Goal: Find specific page/section: Find specific page/section

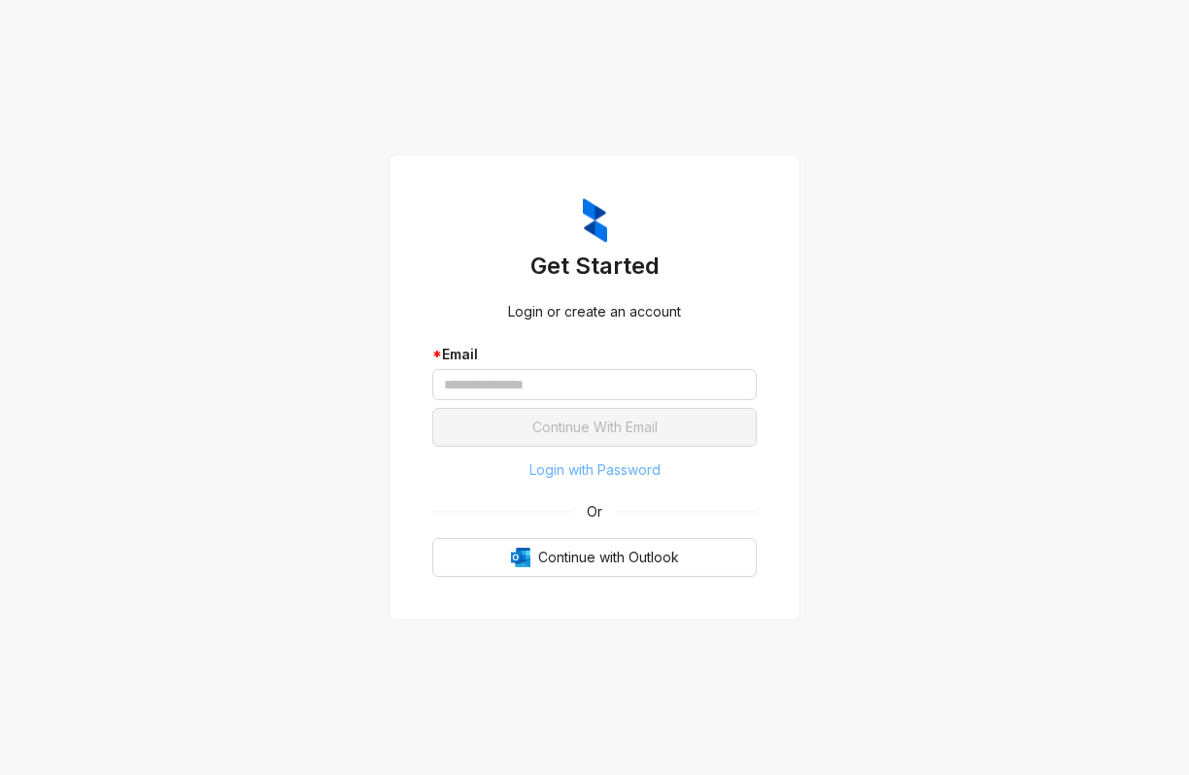
click at [625, 478] on span "Login with Password" at bounding box center [595, 470] width 131 height 21
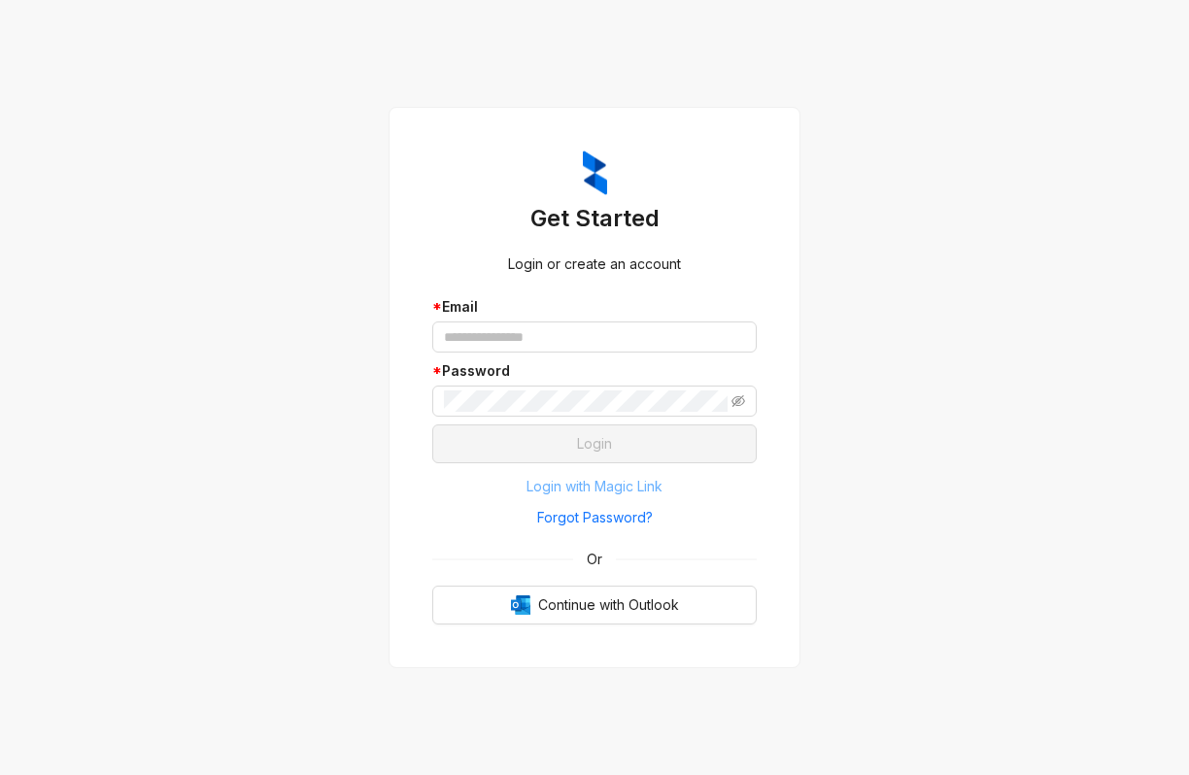
click at [625, 478] on span "Login with Magic Link" at bounding box center [595, 486] width 136 height 21
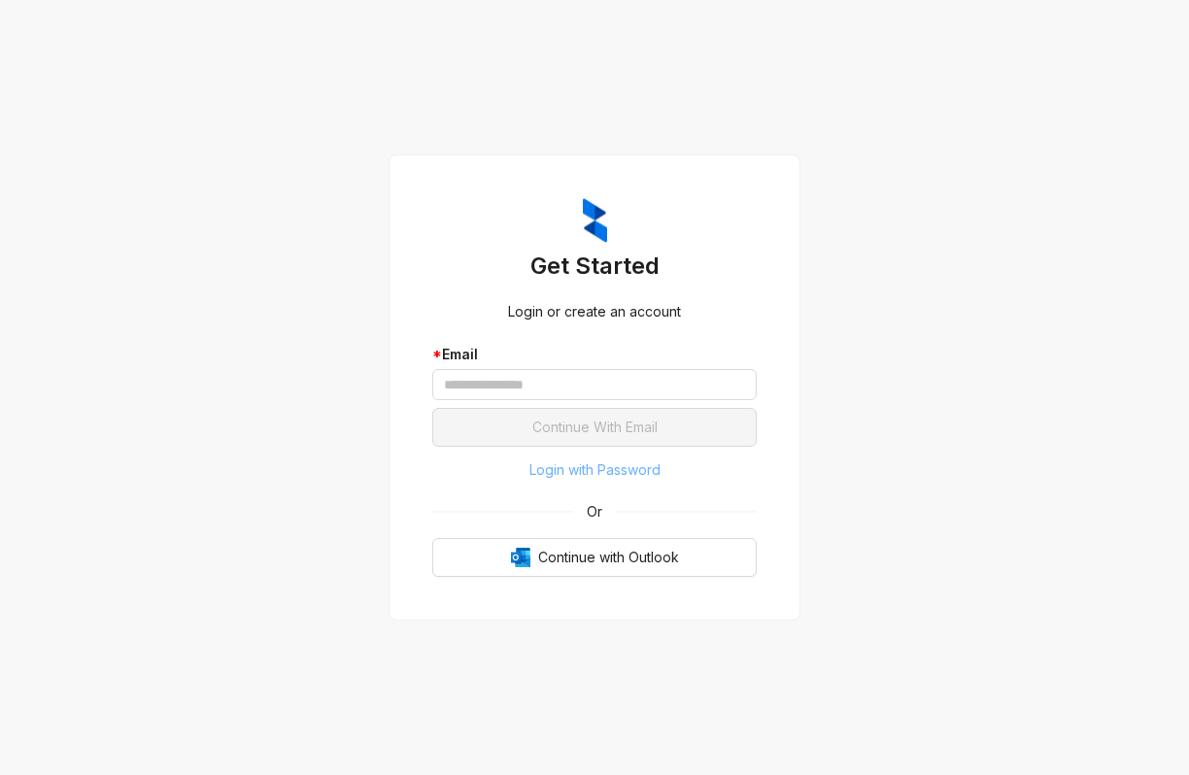
click at [625, 478] on span "Login with Password" at bounding box center [595, 470] width 131 height 21
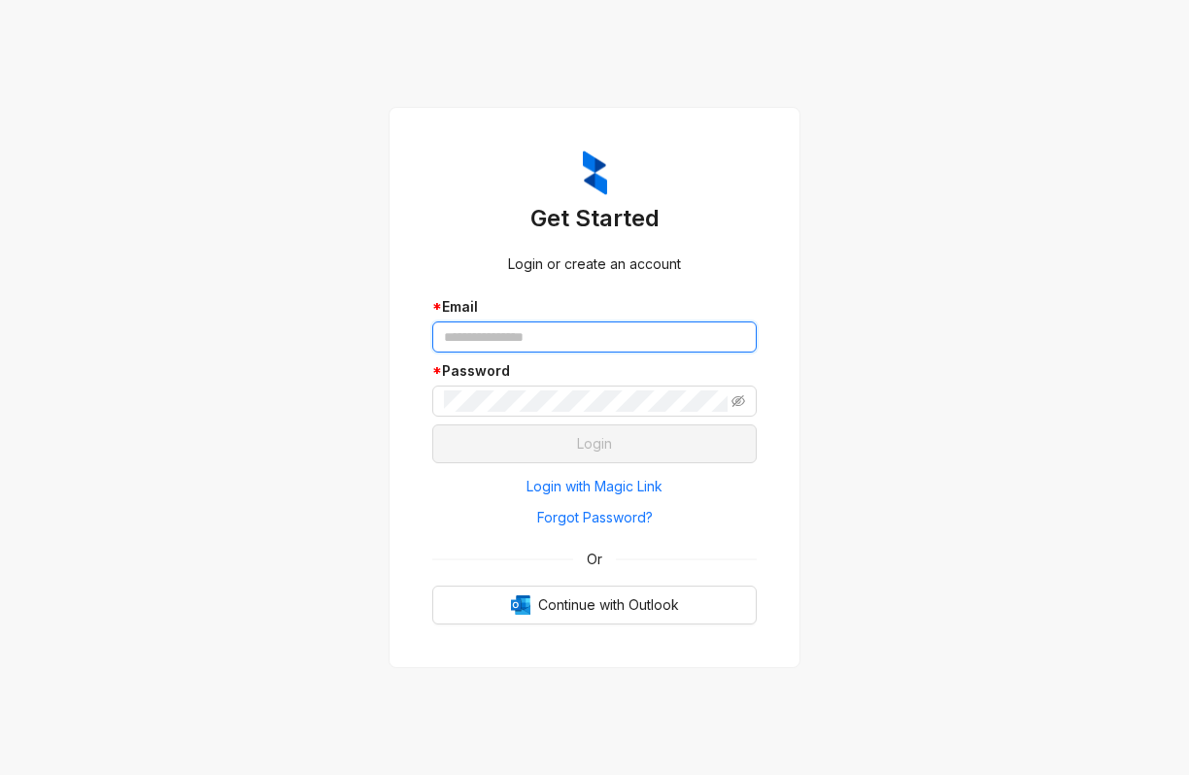
click at [557, 326] on input "text" at bounding box center [594, 337] width 325 height 31
type input "**********"
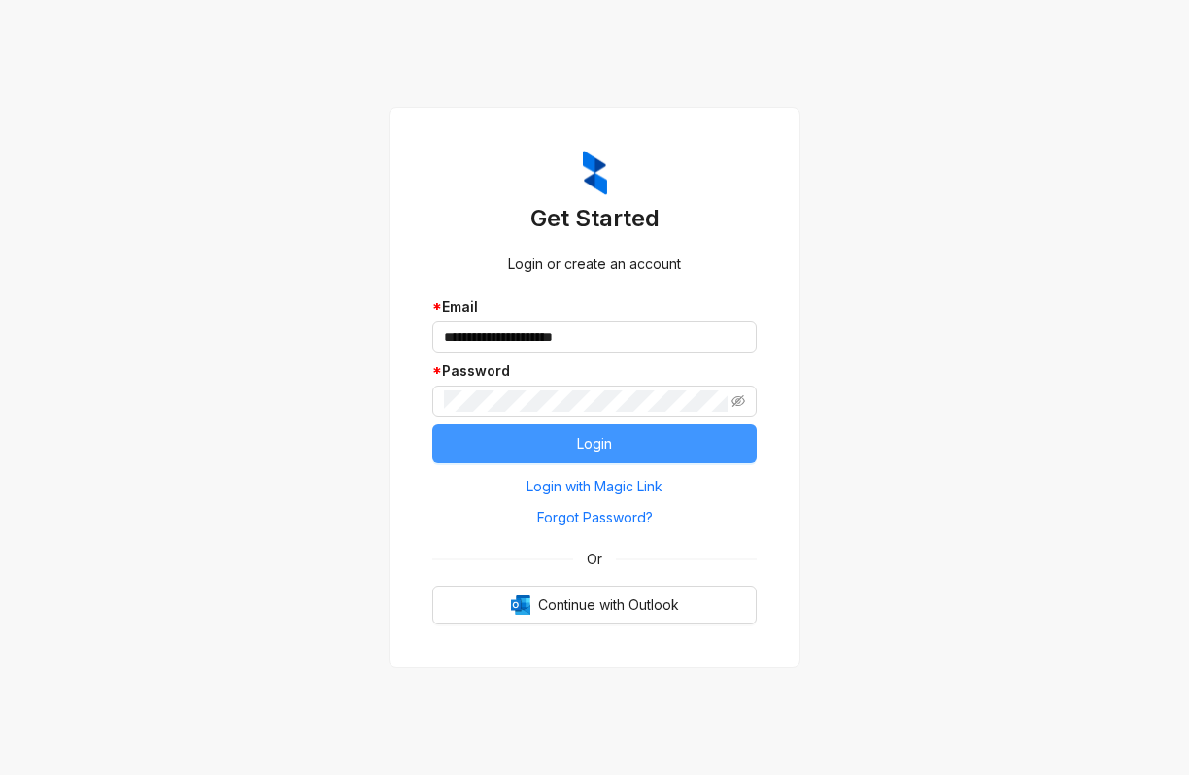
click at [597, 450] on span "Login" at bounding box center [594, 443] width 35 height 21
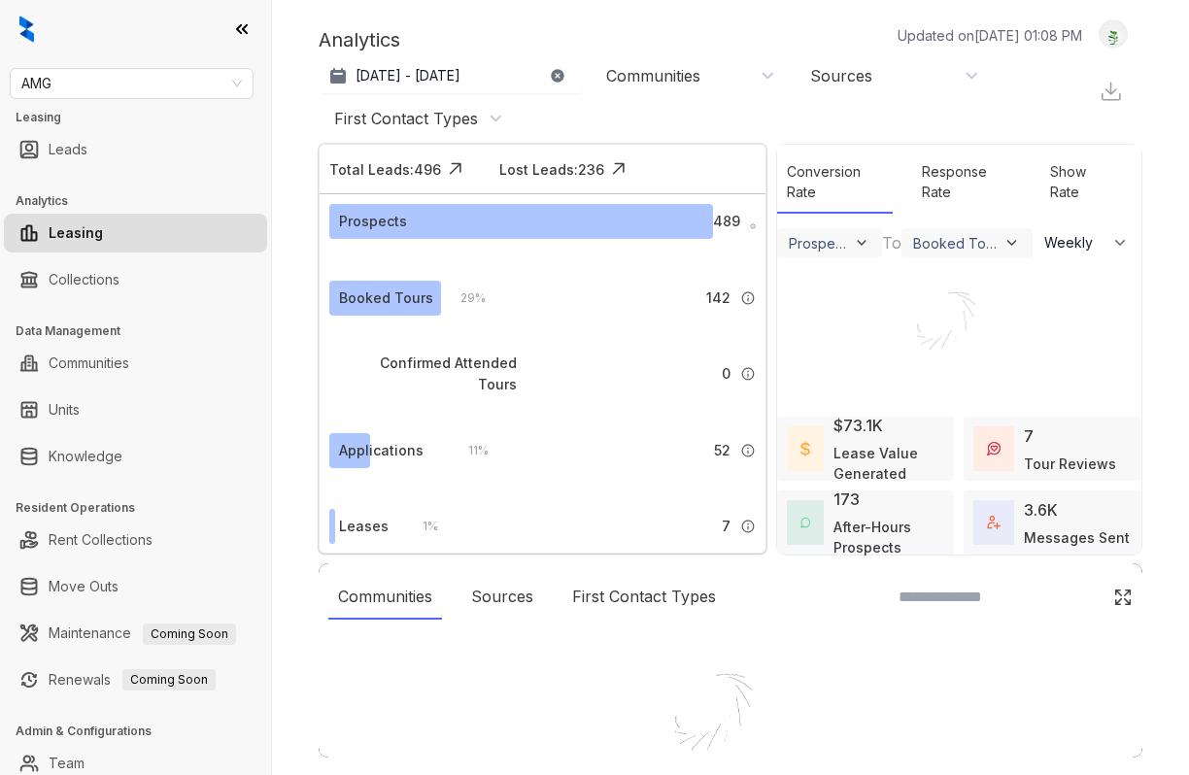
select select "******"
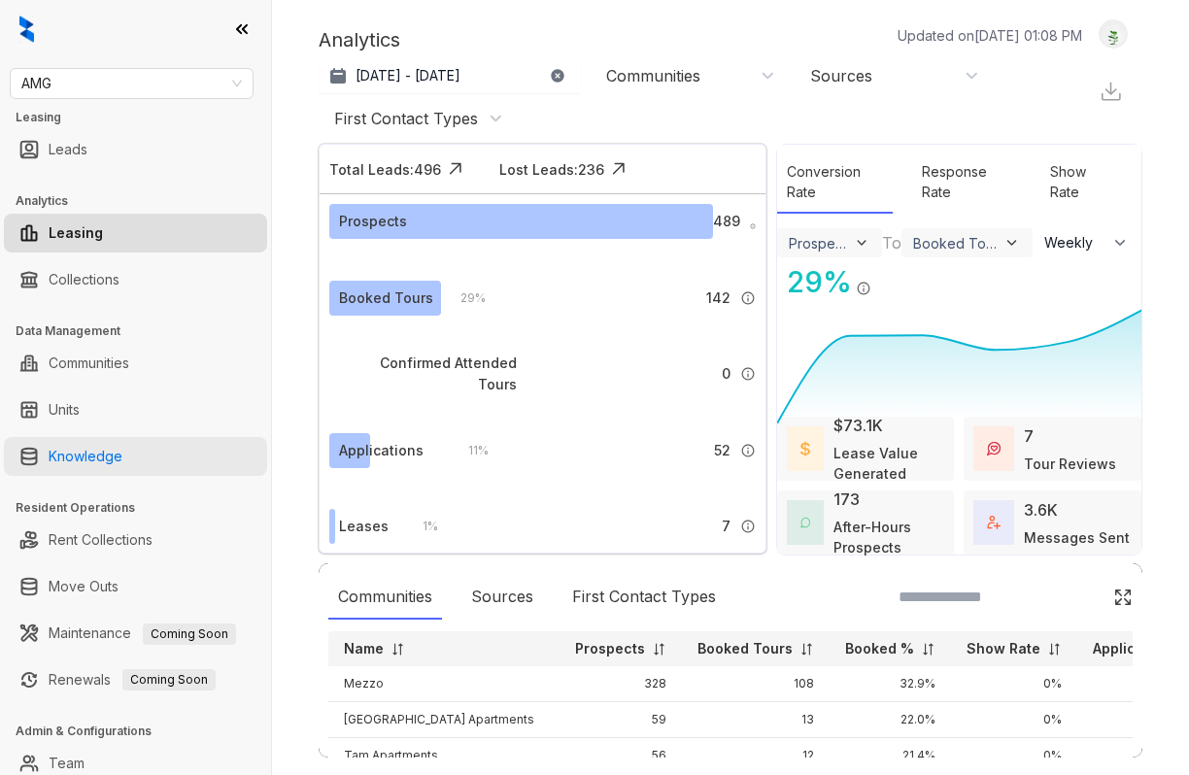
click at [96, 452] on link "Knowledge" at bounding box center [86, 456] width 74 height 39
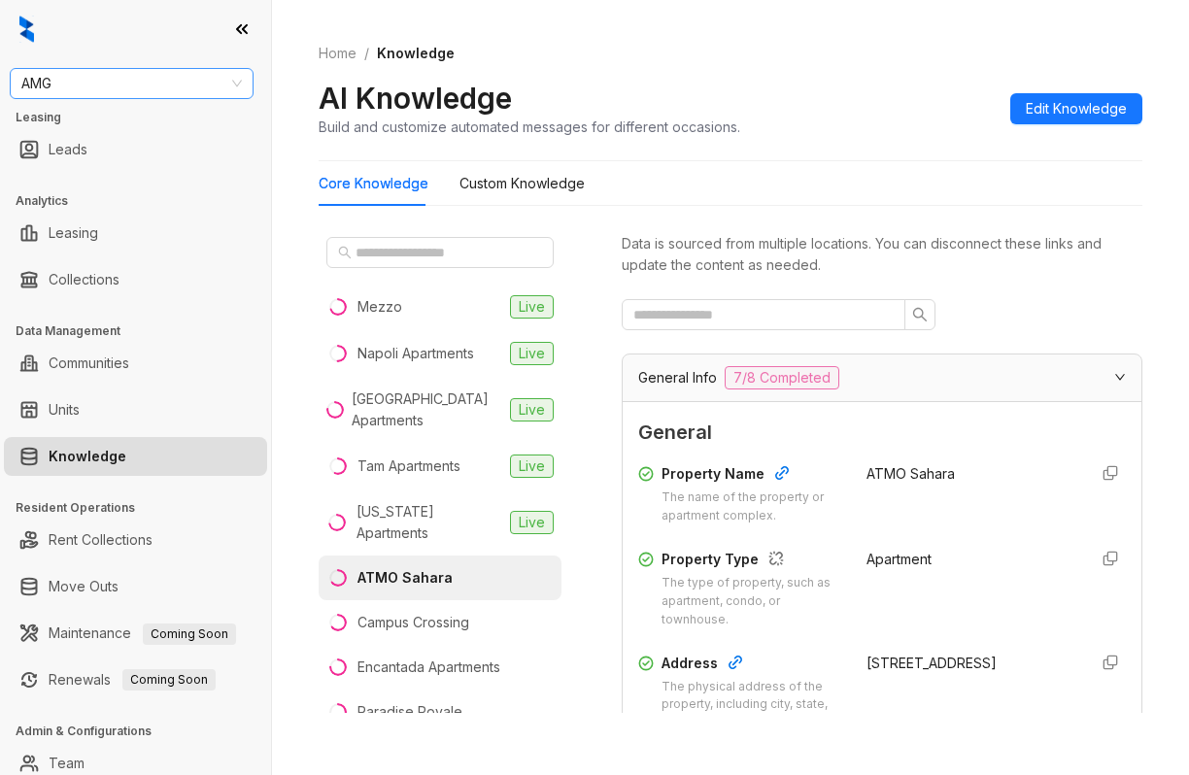
click at [230, 91] on span "AMG" at bounding box center [131, 83] width 221 height 29
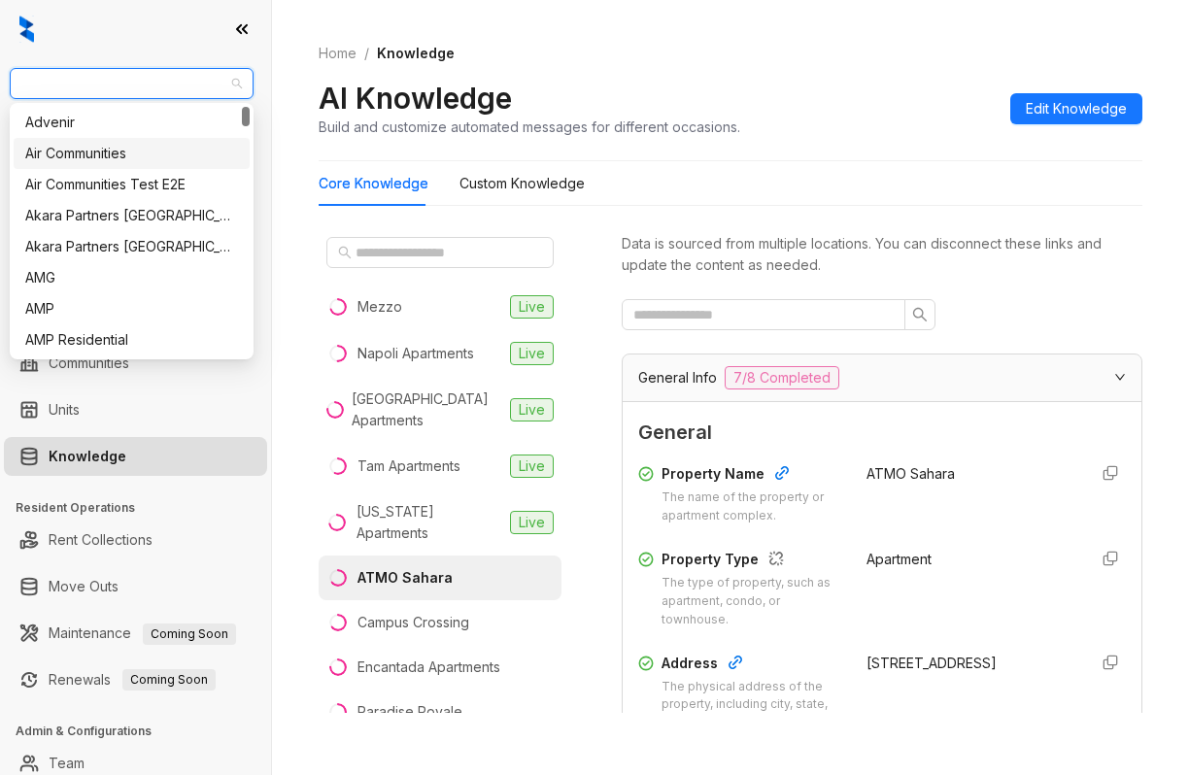
click at [59, 154] on div "Air Communities" at bounding box center [131, 153] width 213 height 21
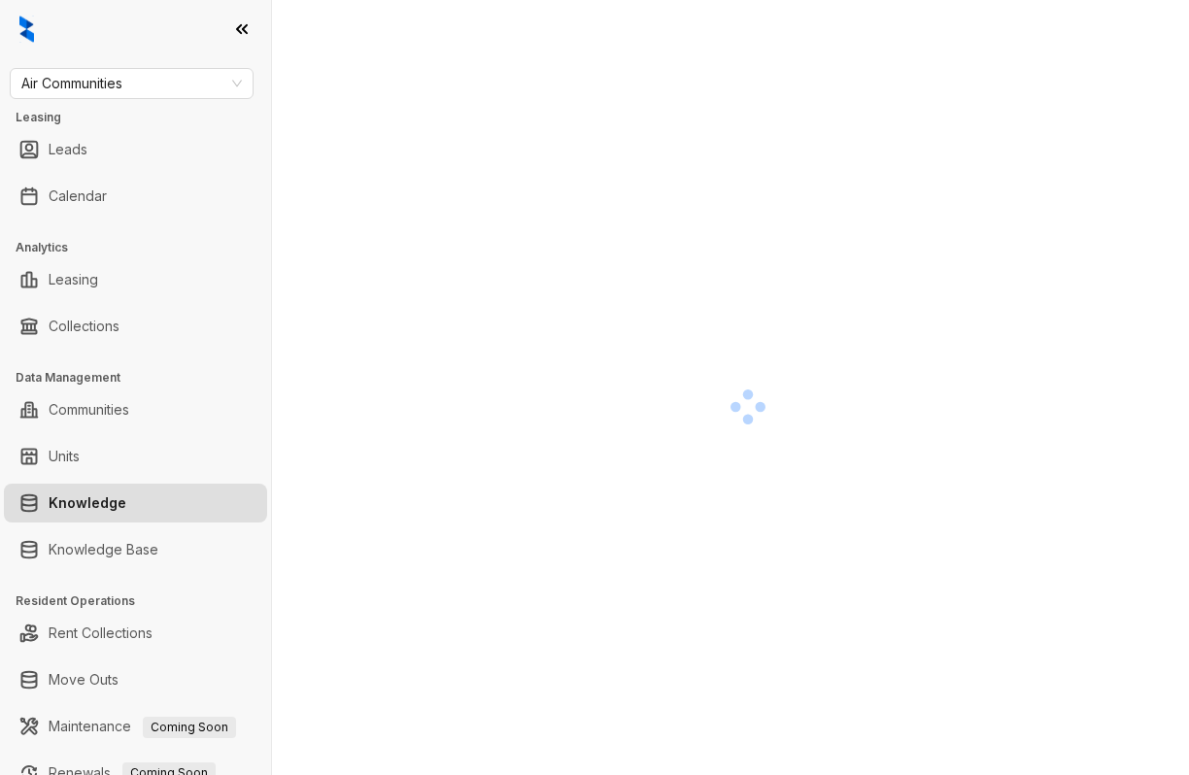
click at [234, 87] on span "Air Communities" at bounding box center [131, 83] width 221 height 29
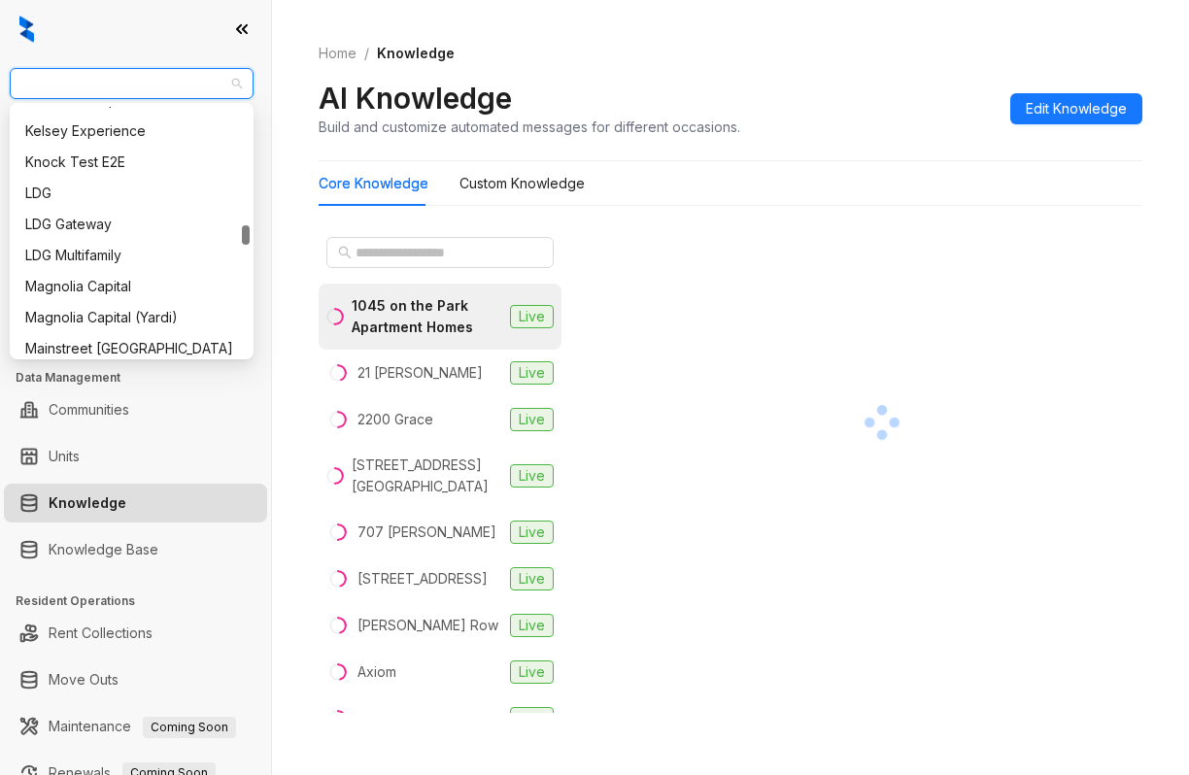
scroll to position [1544, 0]
click at [126, 290] on div "Magnolia Capital" at bounding box center [131, 288] width 213 height 21
